Goal: Task Accomplishment & Management: Use online tool/utility

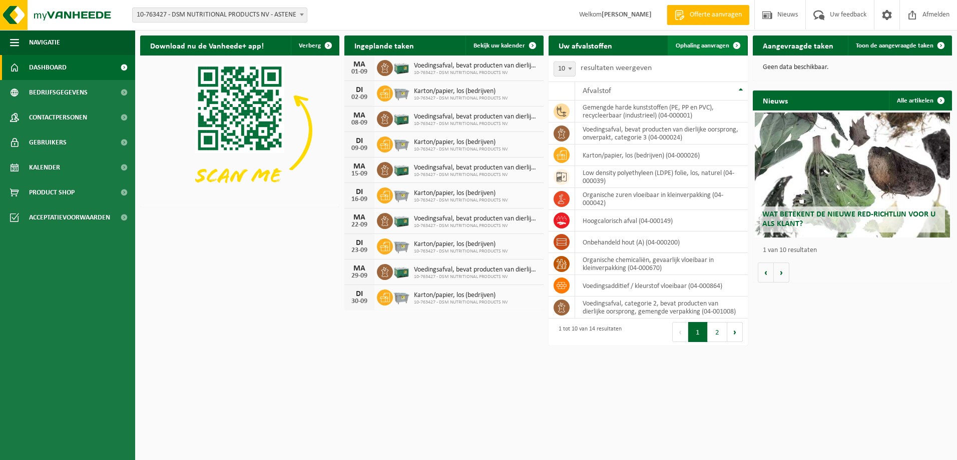
click at [707, 49] on span "Ophaling aanvragen" at bounding box center [703, 46] width 54 height 7
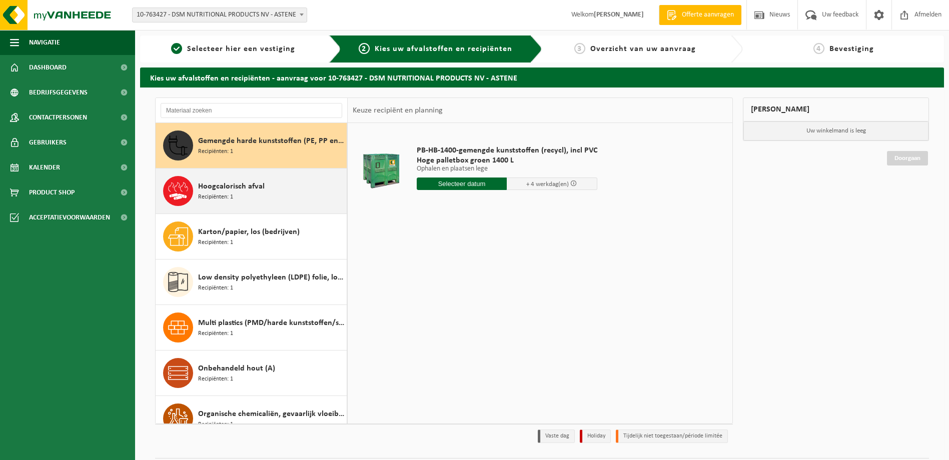
click at [201, 201] on span "Recipiënten: 1" at bounding box center [215, 198] width 35 height 10
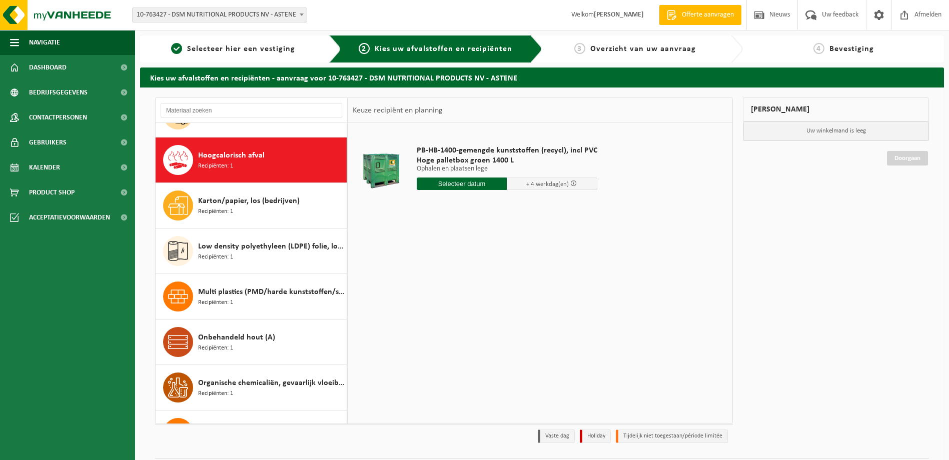
scroll to position [46, 0]
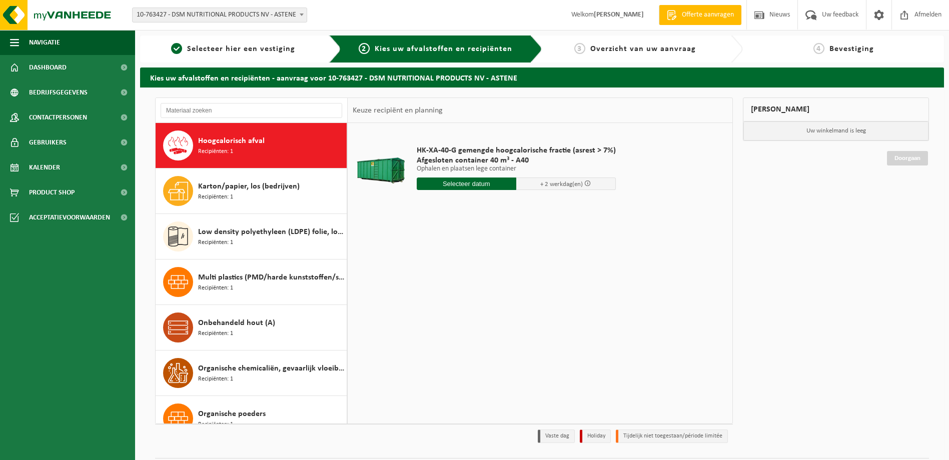
click at [438, 180] on input "text" at bounding box center [467, 184] width 100 height 13
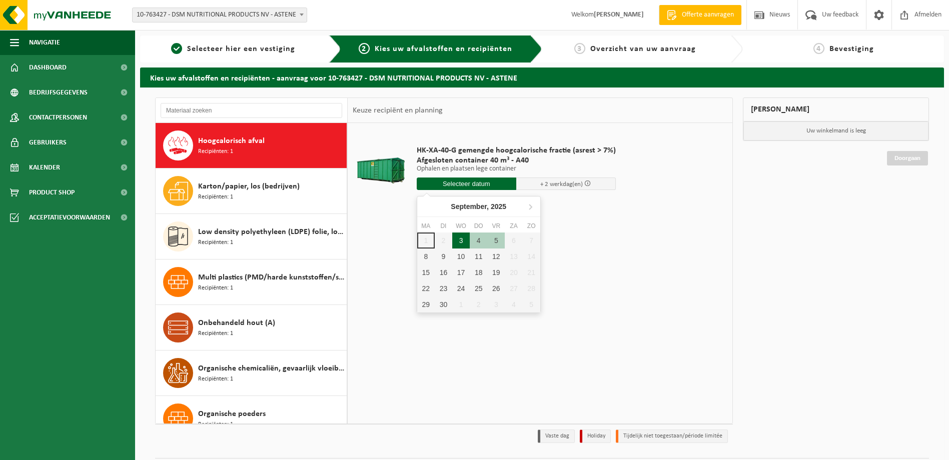
click at [455, 243] on div "3" at bounding box center [461, 241] width 18 height 16
type input "Van 2025-09-03"
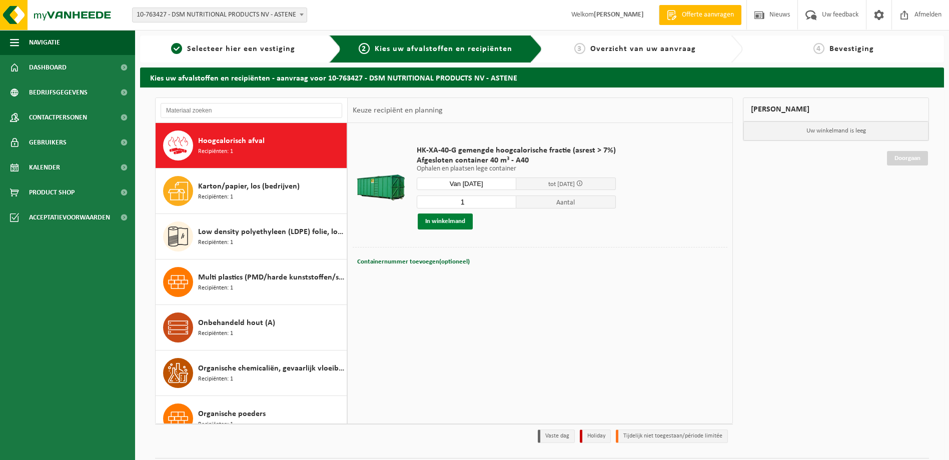
click at [457, 227] on button "In winkelmand" at bounding box center [445, 222] width 55 height 16
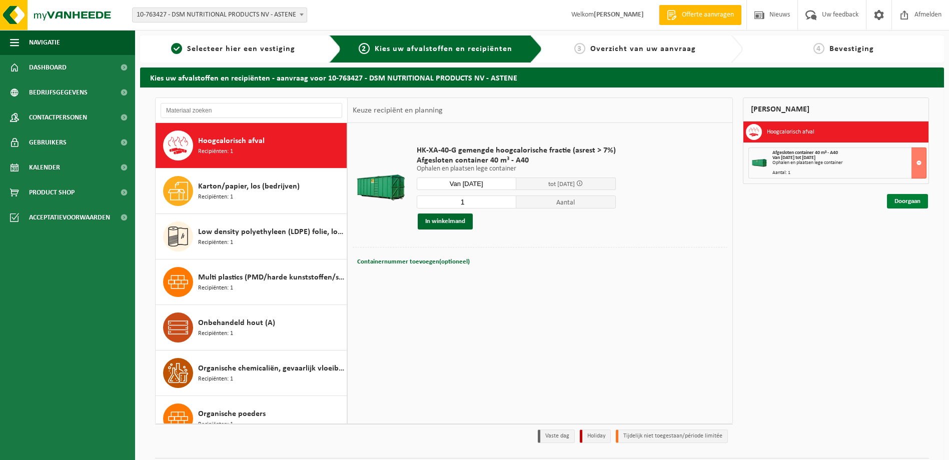
click at [911, 205] on link "Doorgaan" at bounding box center [907, 201] width 41 height 15
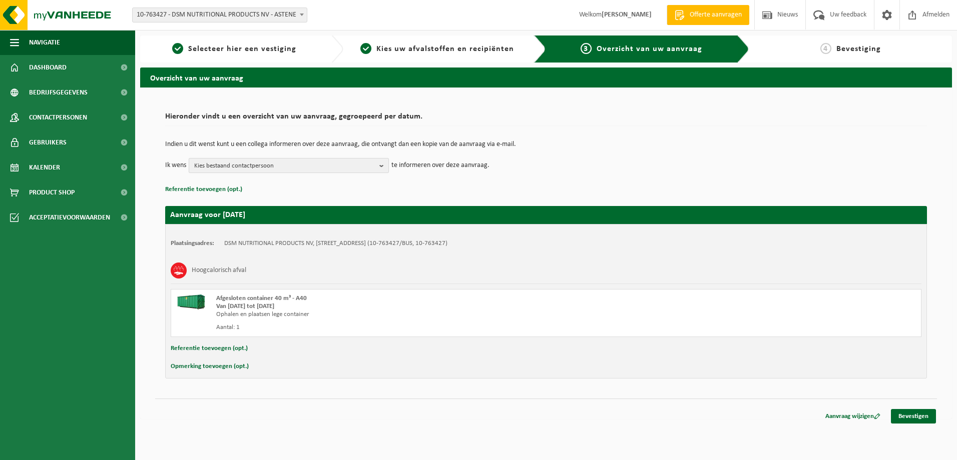
click at [371, 165] on span "Kies bestaand contactpersoon" at bounding box center [284, 166] width 181 height 15
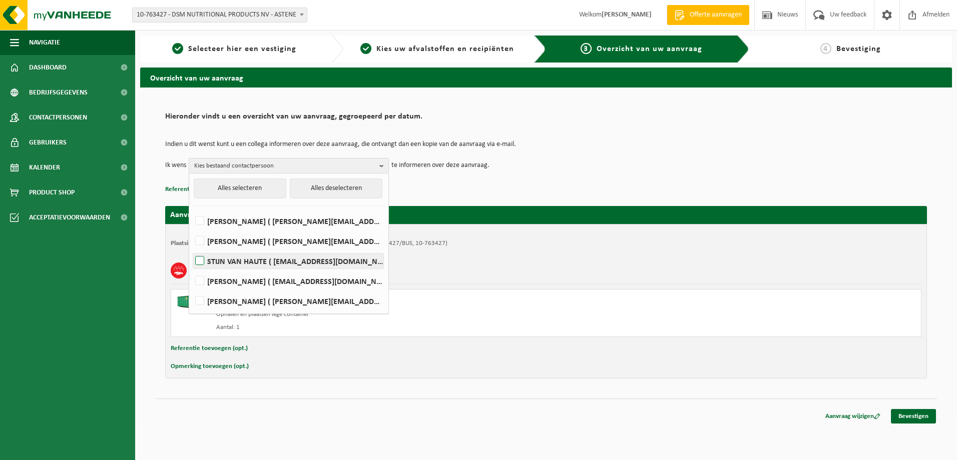
click at [251, 256] on label "STIJN VAN HAUTE ( stijn.van-haute@dsm.com )" at bounding box center [288, 261] width 190 height 15
click at [192, 249] on input "STIJN VAN HAUTE ( stijn.van-haute@dsm.com )" at bounding box center [191, 248] width 1 height 1
checkbox input "true"
click at [288, 278] on label "Peter Van Hoe ( deinze.warehouse@dsm.com )" at bounding box center [288, 281] width 190 height 15
click at [192, 269] on input "Peter Van Hoe ( deinze.warehouse@dsm.com )" at bounding box center [191, 268] width 1 height 1
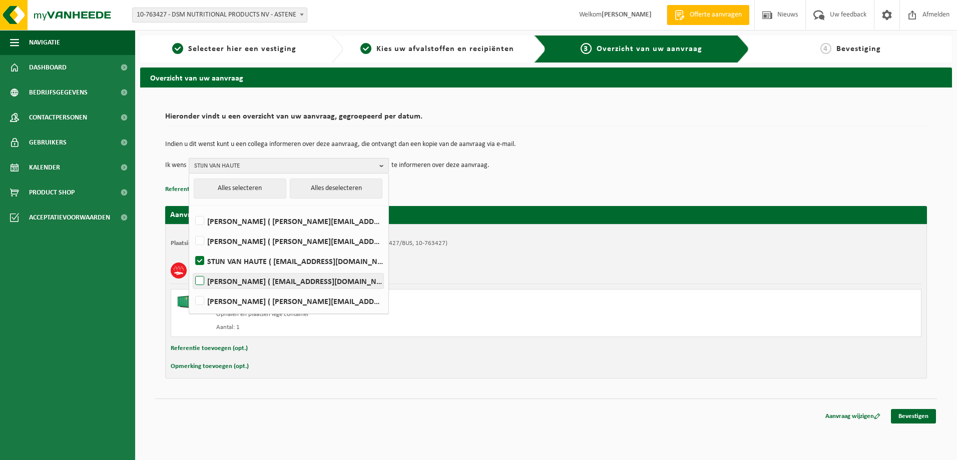
checkbox input "true"
click at [925, 412] on link "Bevestigen" at bounding box center [913, 416] width 45 height 15
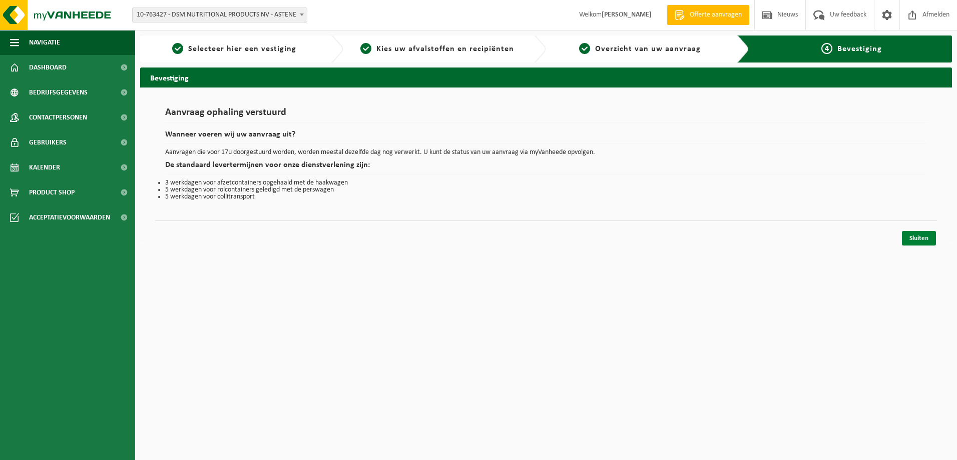
click at [927, 240] on link "Sluiten" at bounding box center [919, 238] width 34 height 15
